Goal: Check status: Check status

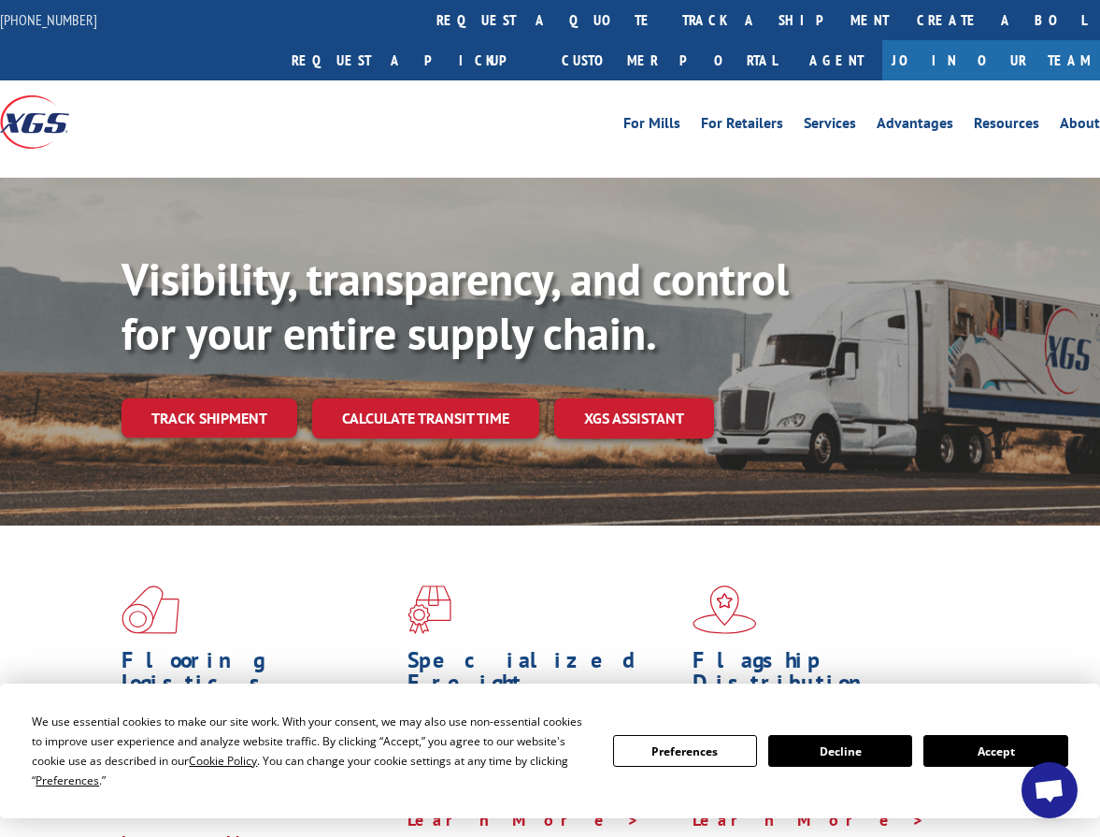
click at [953, 751] on button "Accept" at bounding box center [995, 751] width 144 height 32
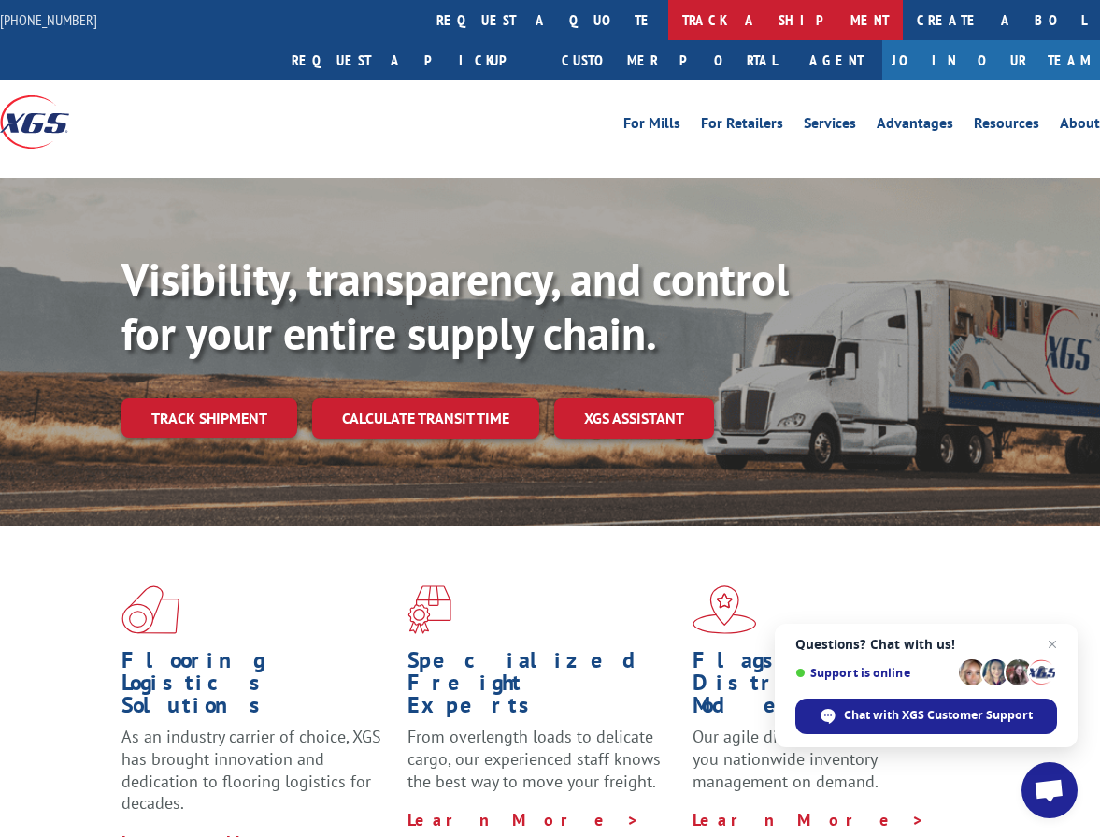
click at [668, 19] on link "track a shipment" at bounding box center [785, 20] width 235 height 40
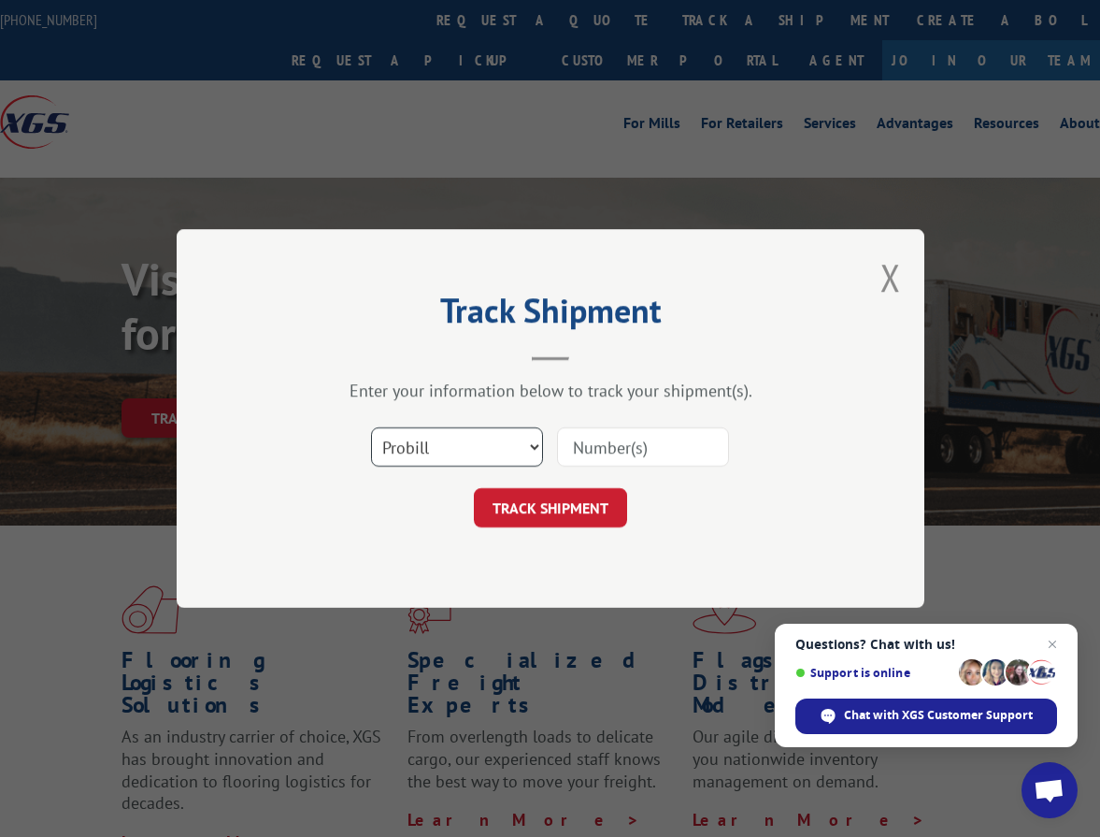
click at [467, 430] on select "Select category... Probill BOL PO" at bounding box center [457, 446] width 172 height 39
click at [611, 436] on input at bounding box center [643, 446] width 172 height 39
click at [481, 451] on select "Select category... Probill BOL PO" at bounding box center [457, 446] width 172 height 39
click at [647, 457] on input at bounding box center [643, 446] width 172 height 39
paste input "16547839"
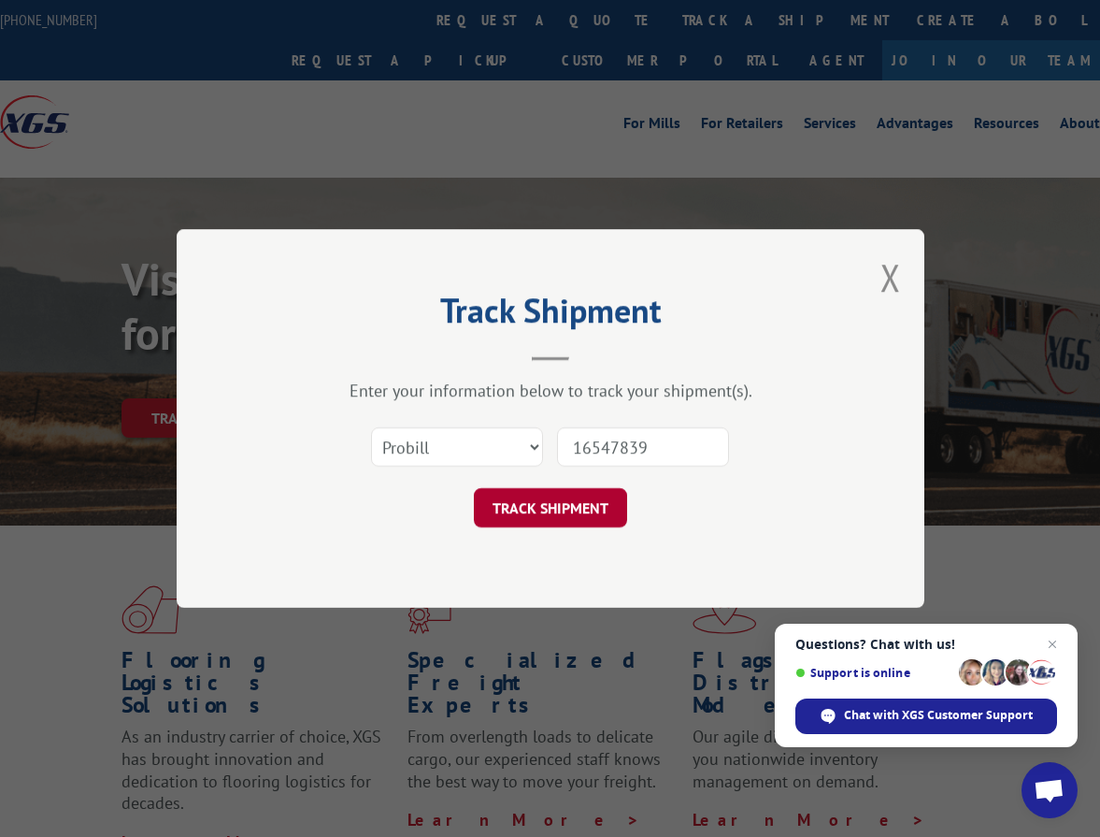
type input "16547839"
click at [582, 508] on button "TRACK SHIPMENT" at bounding box center [550, 507] width 153 height 39
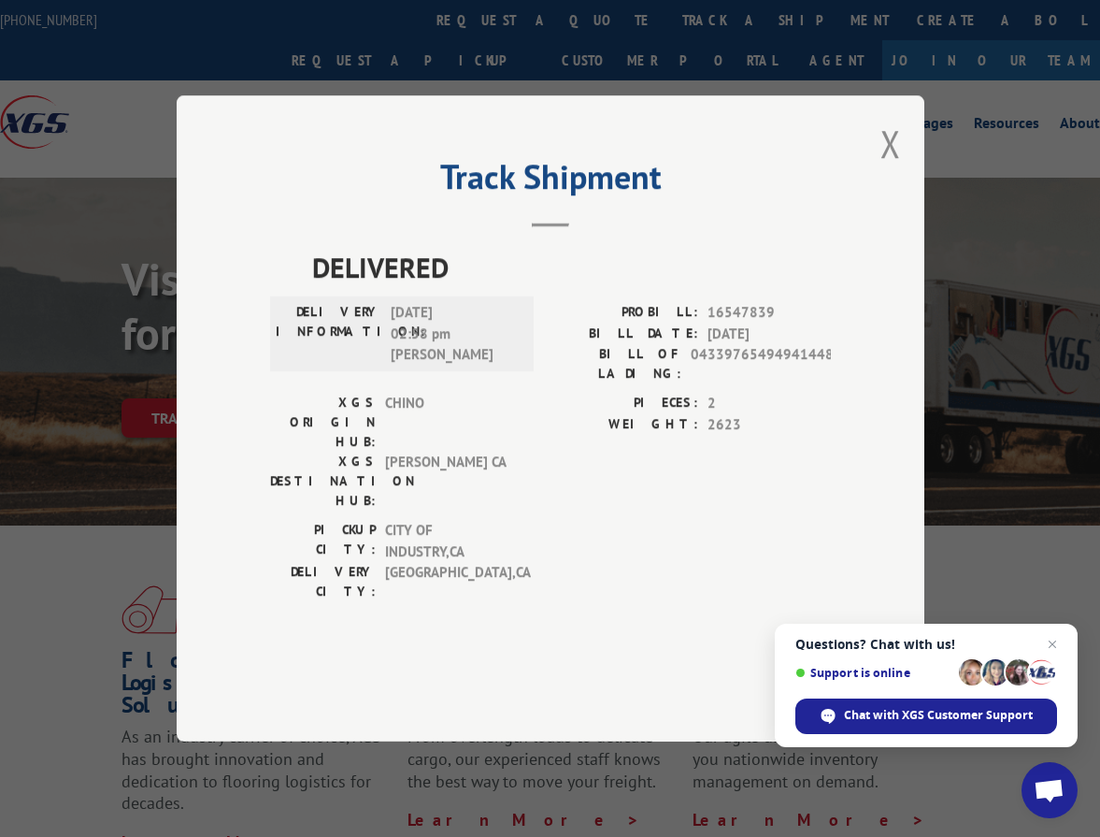
click at [905, 170] on div "Track Shipment DELIVERED DELIVERY INFORMATION: [DATE] 02:58 pm [PERSON_NAME] PR…" at bounding box center [551, 418] width 748 height 646
click at [893, 168] on button "Close modal" at bounding box center [890, 144] width 21 height 50
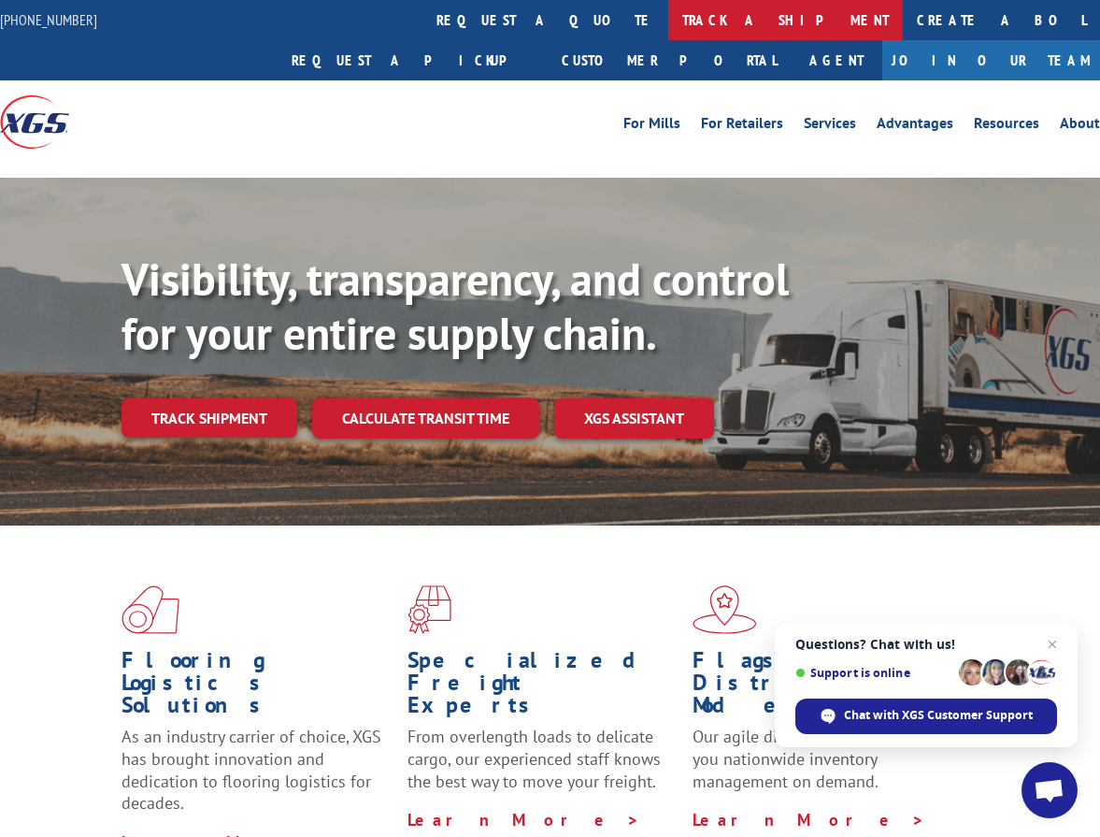
click at [668, 16] on link "track a shipment" at bounding box center [785, 20] width 235 height 40
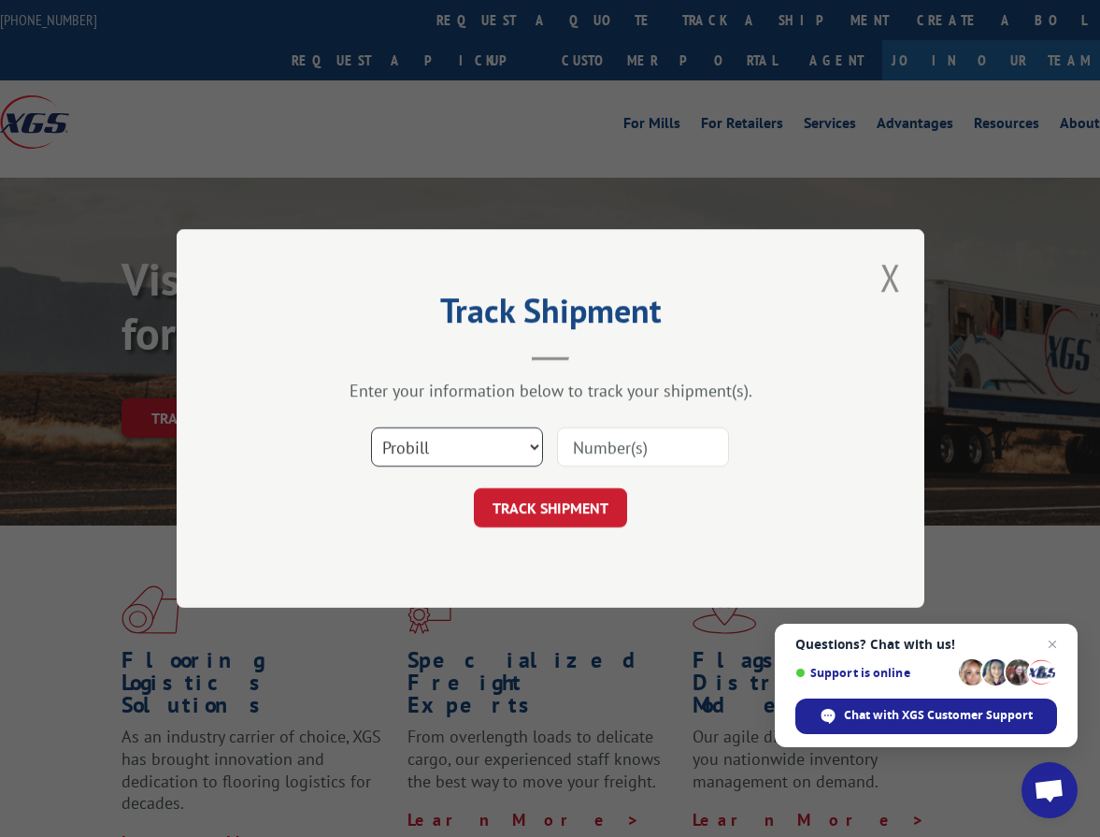
click at [459, 437] on select "Select category... Probill BOL PO" at bounding box center [457, 446] width 172 height 39
select select "bol"
click at [371, 427] on select "Select category... Probill BOL PO" at bounding box center [457, 446] width 172 height 39
click at [613, 450] on input at bounding box center [643, 446] width 172 height 39
paste input "04339765494941448"
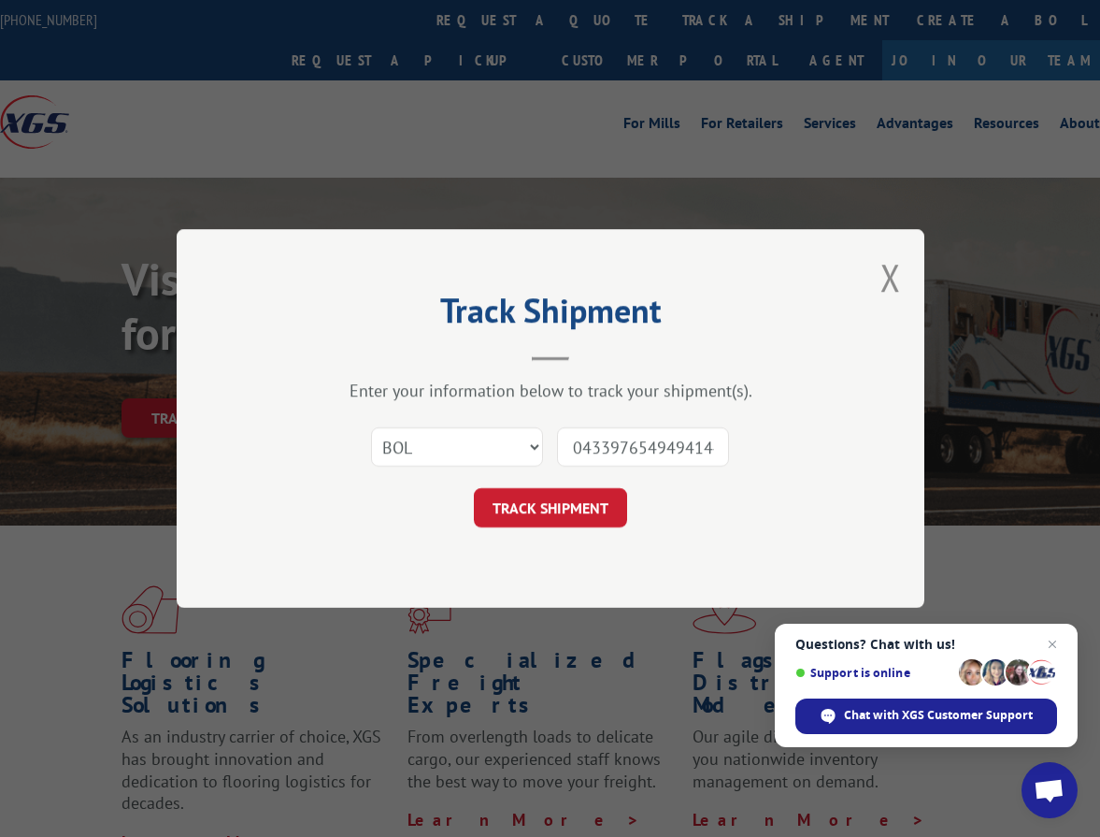
scroll to position [0, 15]
type input "04339765494941448"
click at [588, 489] on button "TRACK SHIPMENT" at bounding box center [550, 507] width 153 height 39
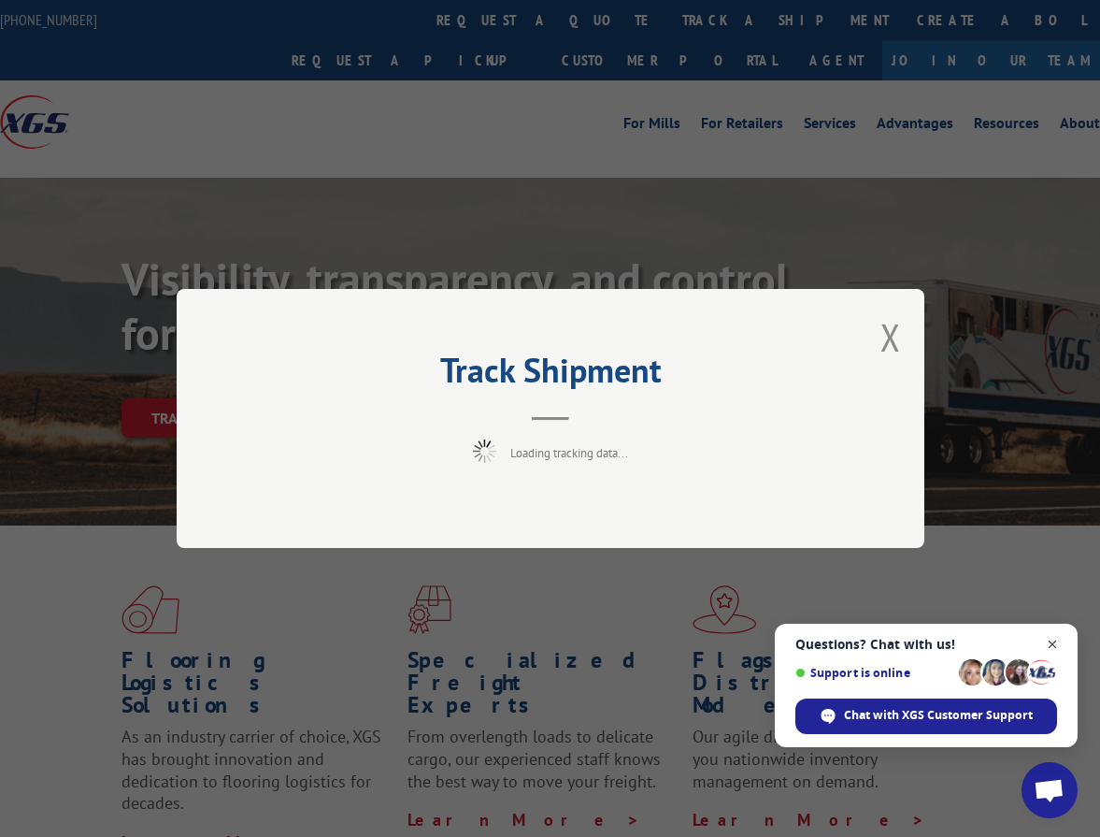
click at [1051, 642] on span "Close chat" at bounding box center [1052, 644] width 23 height 23
